Goal: Information Seeking & Learning: Learn about a topic

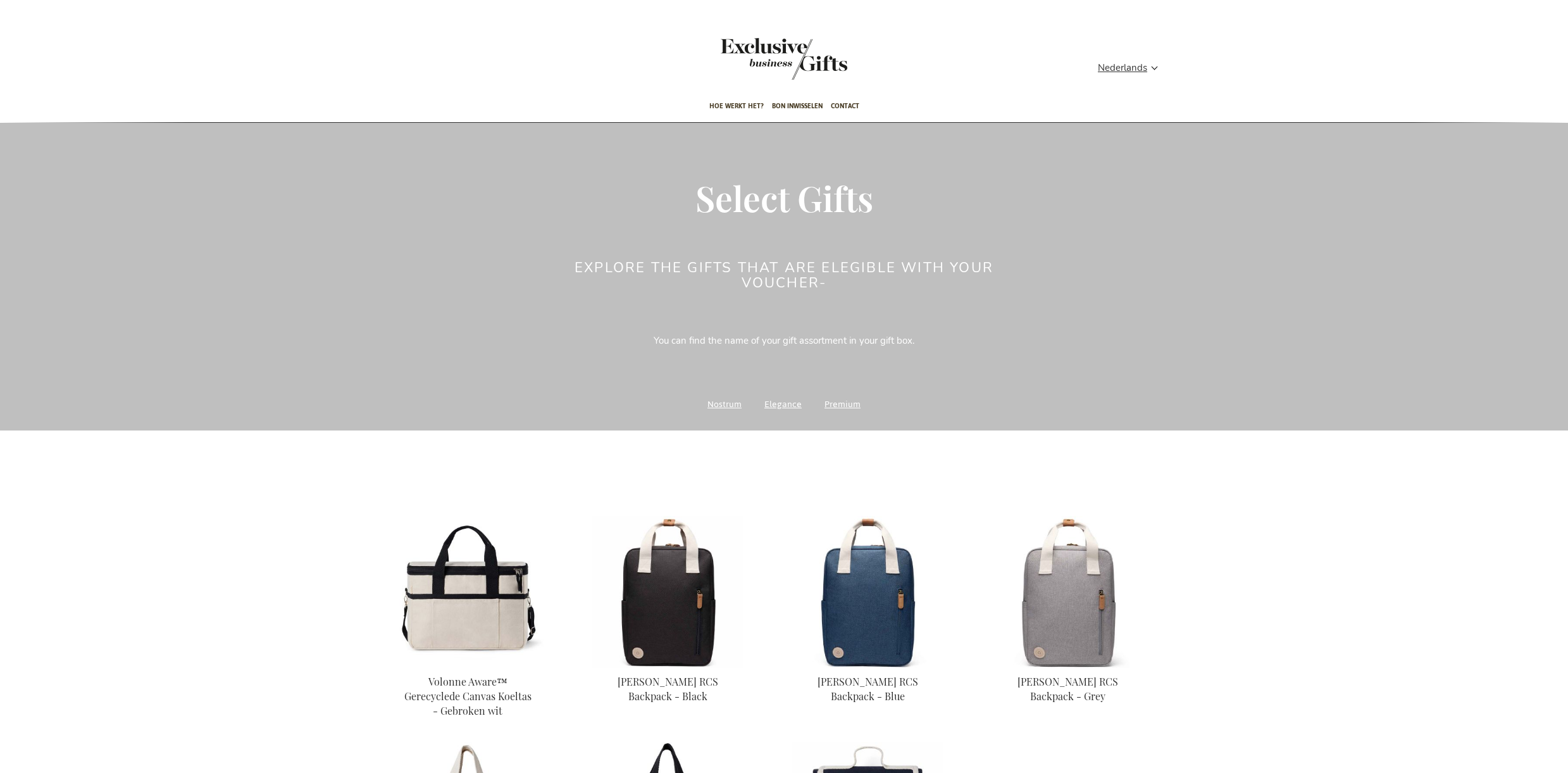
scroll to position [3, 0]
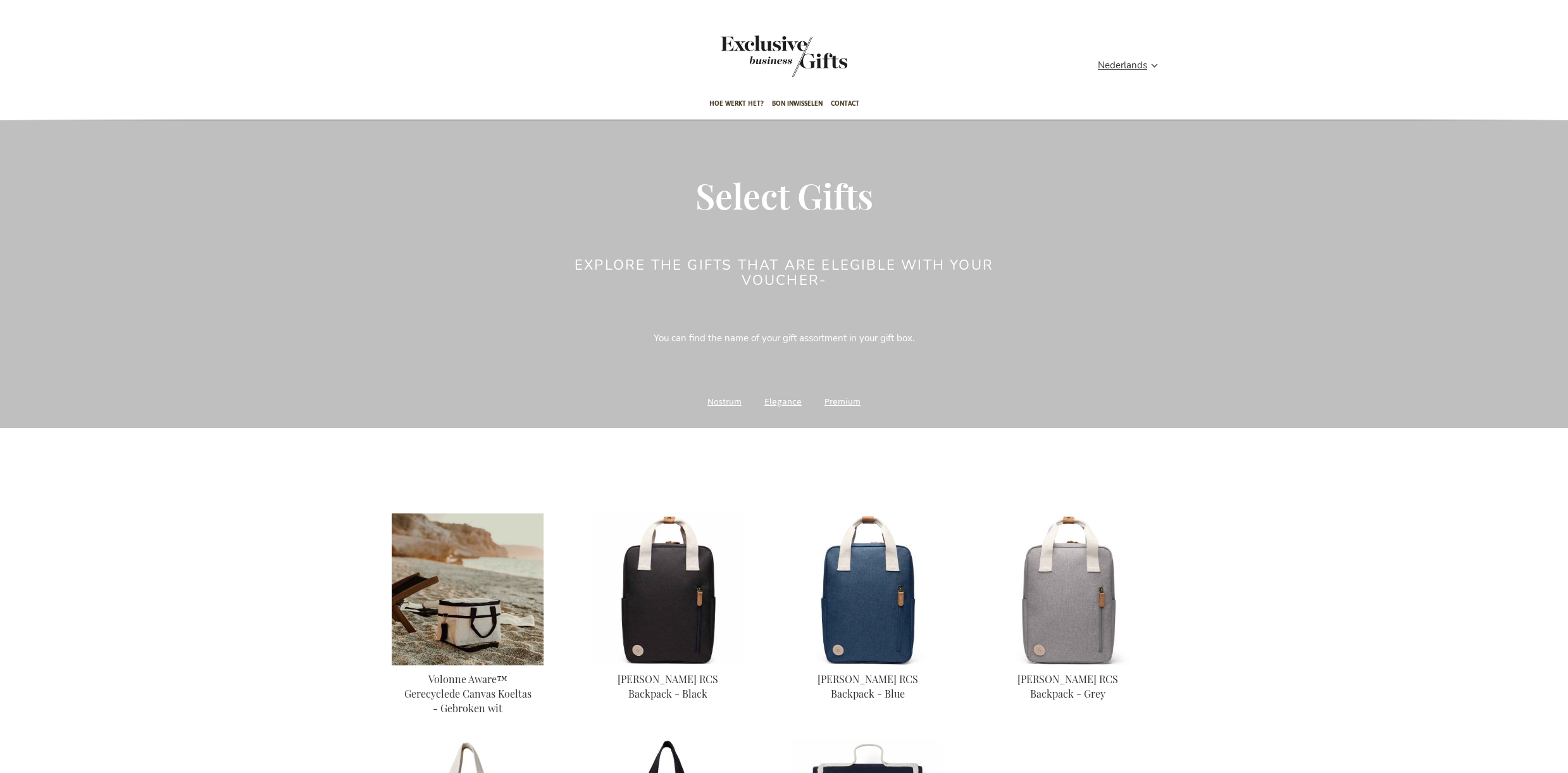
type input "staf"
click at [460, 594] on img at bounding box center [468, 589] width 152 height 152
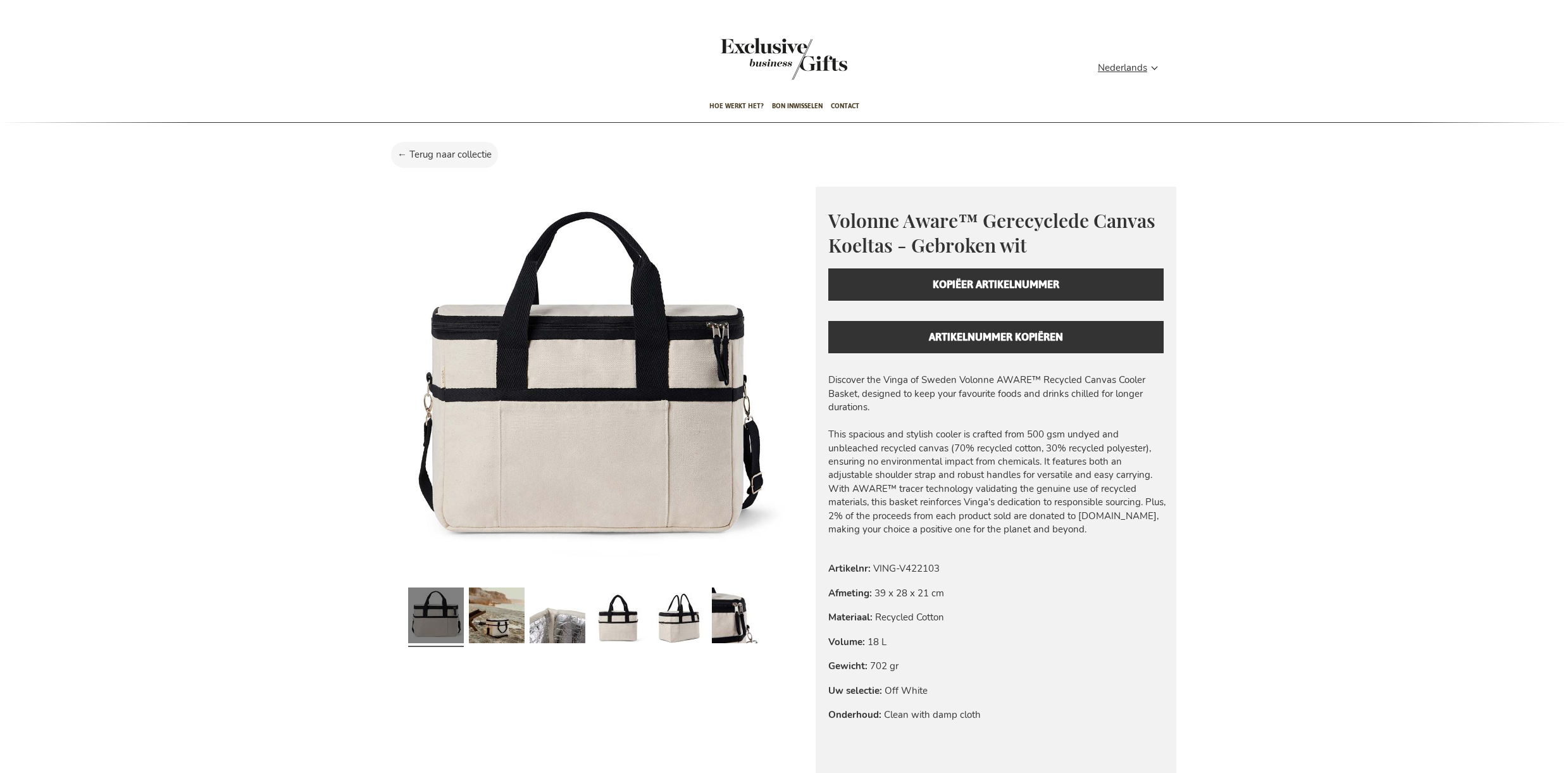
type input "staf"
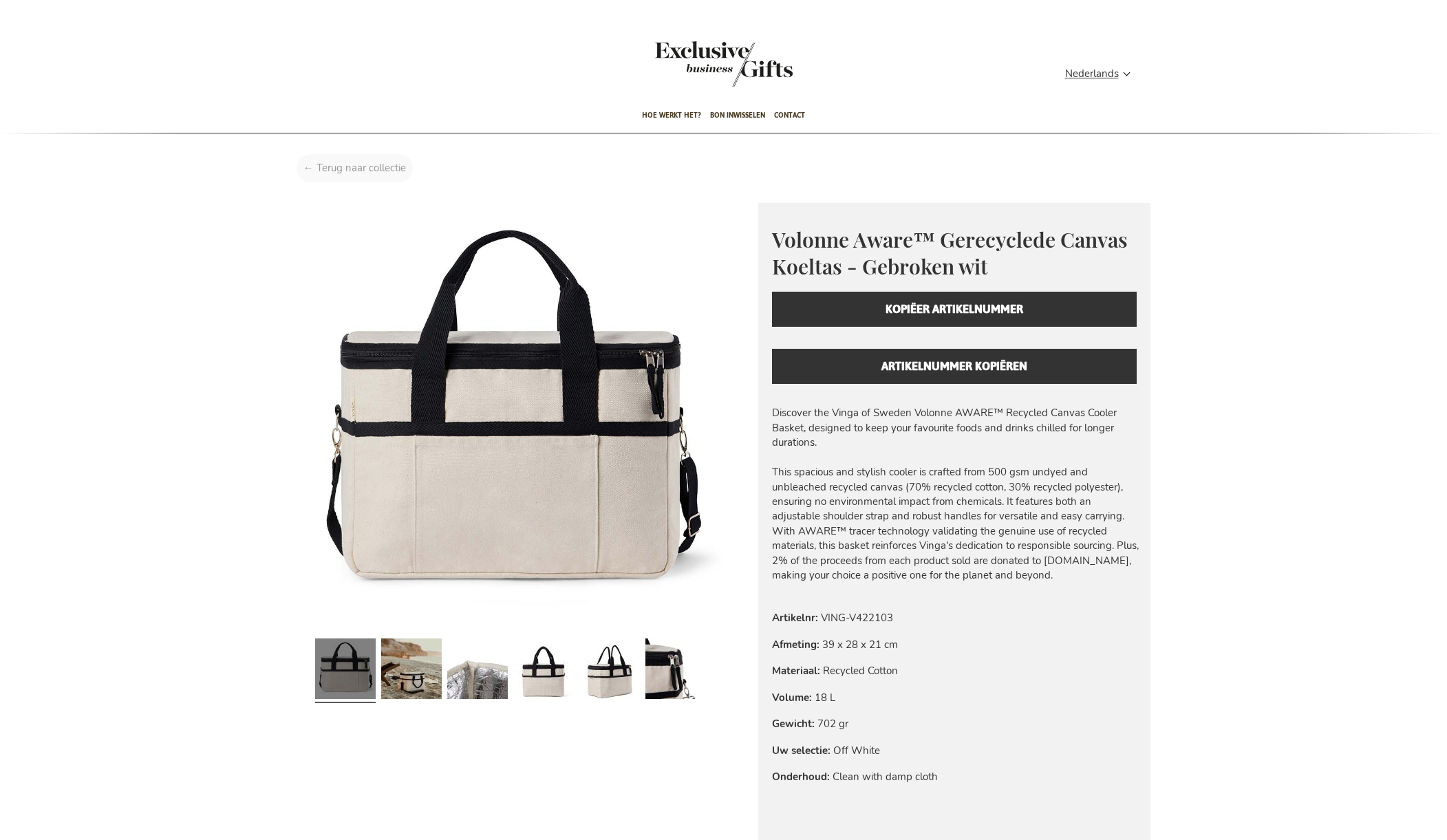
click at [372, 167] on div "Home Volonne Aware™ Gerecyclede Canvas Koeltas - Gebroken wit" at bounding box center [723, 171] width 875 height 35
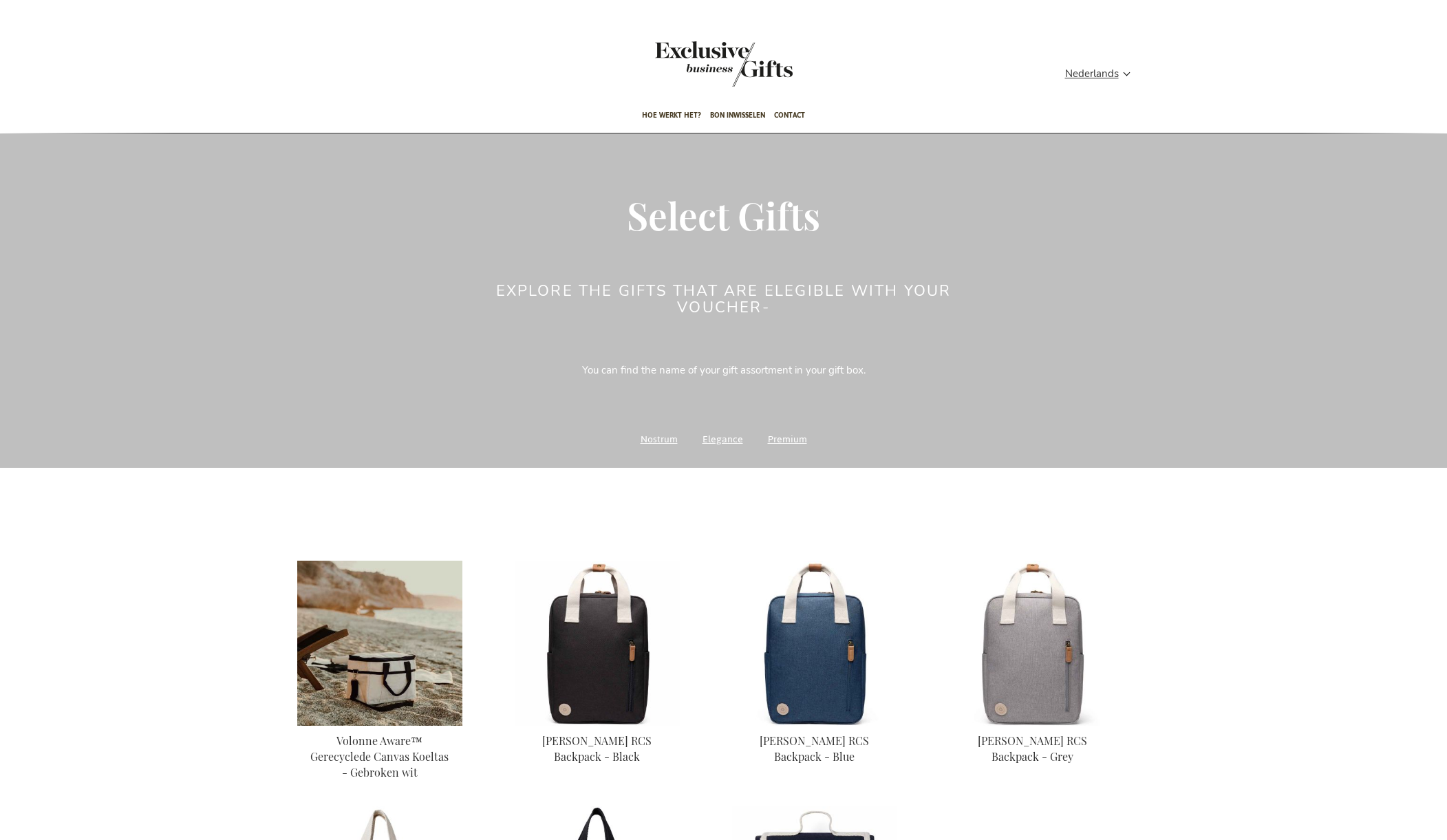
type input "staf"
click at [385, 653] on img at bounding box center [379, 643] width 165 height 165
